Goal: Task Accomplishment & Management: Manage account settings

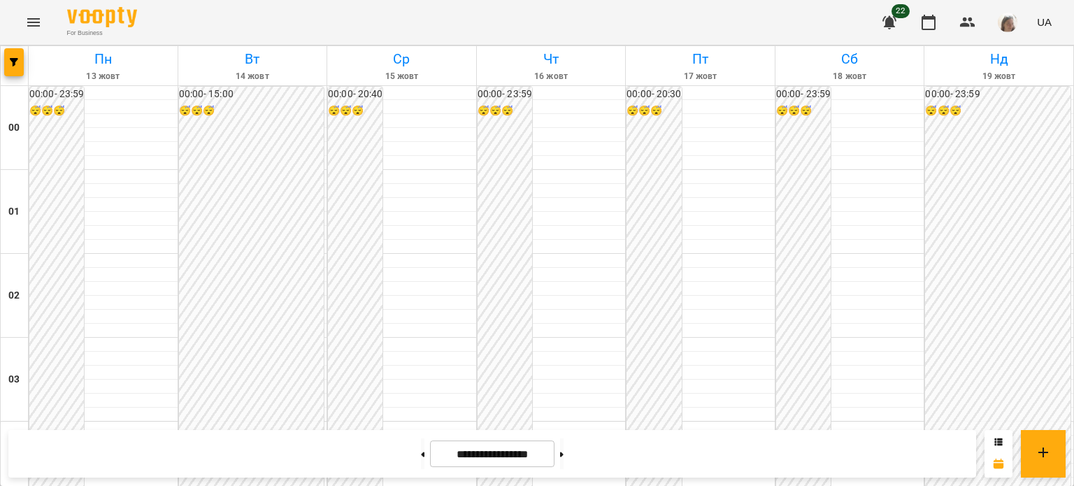
scroll to position [674, 0]
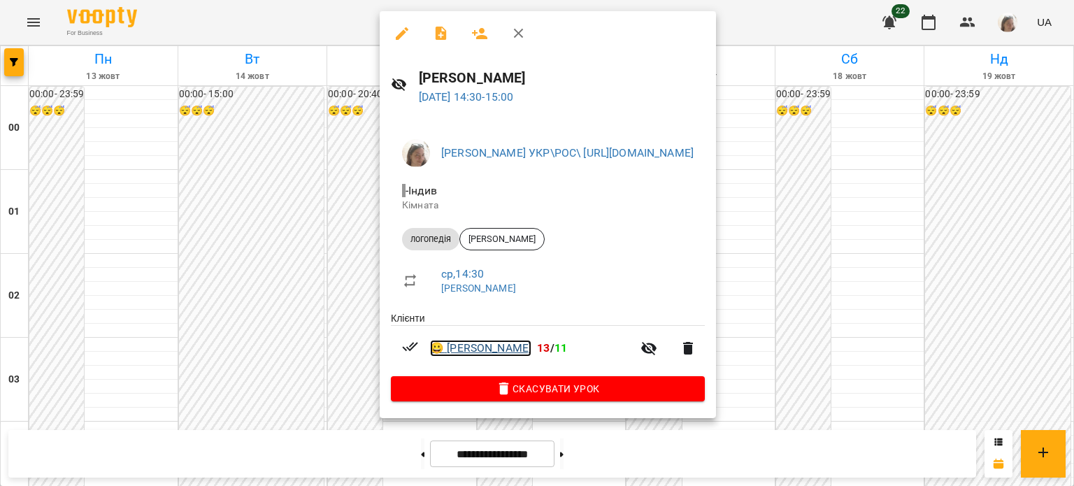
click at [491, 347] on link "😀 [PERSON_NAME]" at bounding box center [480, 348] width 101 height 17
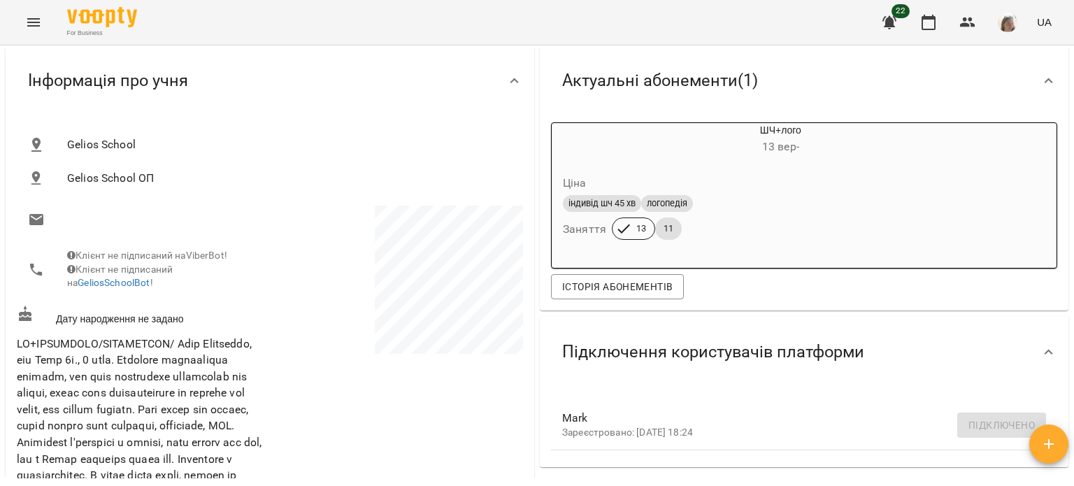
scroll to position [111, 0]
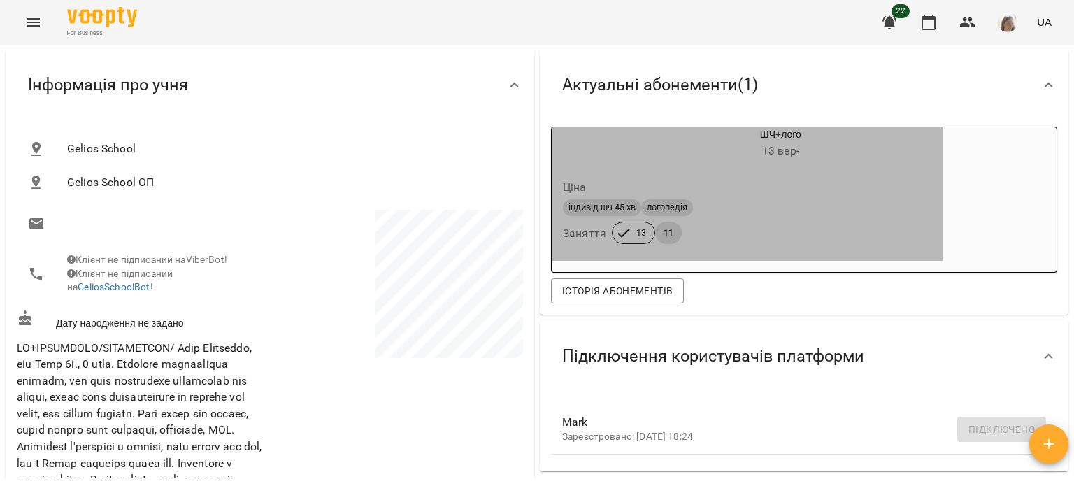
click at [665, 236] on span "11" at bounding box center [668, 233] width 27 height 13
